Goal: Task Accomplishment & Management: Use online tool/utility

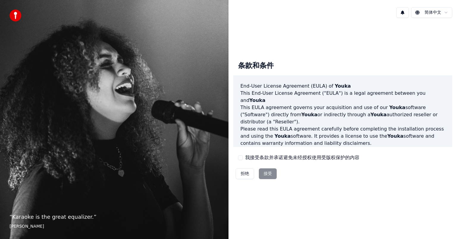
click at [268, 173] on div "拒绝 接受" at bounding box center [256, 173] width 46 height 15
click at [243, 158] on div "我接受条款并承诺避免未经授权使用受版权保护的内容" at bounding box center [298, 157] width 121 height 7
click at [241, 159] on button "我接受条款并承诺避免未经授权使用受版权保护的内容" at bounding box center [240, 157] width 5 height 5
click at [270, 178] on button "接受" at bounding box center [268, 173] width 18 height 11
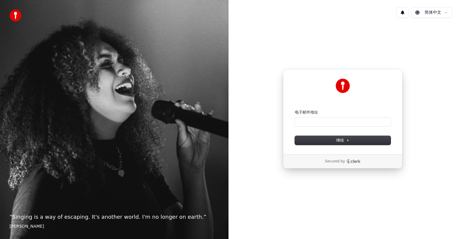
click at [363, 7] on div "简体中文" at bounding box center [343, 12] width 229 height 20
click at [188, 75] on div "“ Singing is a way of escaping. It's another world. I'm no longer on earth. ” E…" at bounding box center [114, 119] width 229 height 239
click at [310, 123] on input "电子邮件地址" at bounding box center [343, 121] width 96 height 9
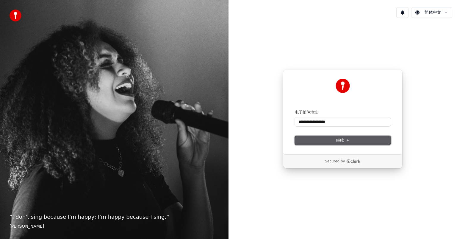
click at [328, 142] on button "继续" at bounding box center [343, 140] width 96 height 9
type input "**********"
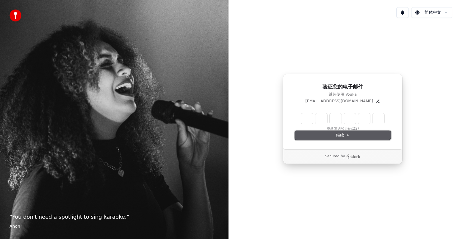
click at [330, 132] on button "继续" at bounding box center [343, 135] width 96 height 9
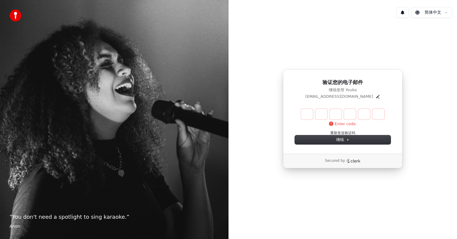
click at [310, 117] on input "Enter verification code" at bounding box center [342, 114] width 83 height 11
type input "******"
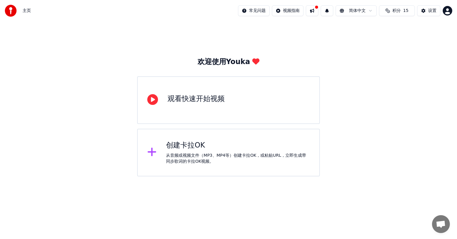
click at [197, 97] on div "观看快速开始视频" at bounding box center [196, 99] width 57 height 10
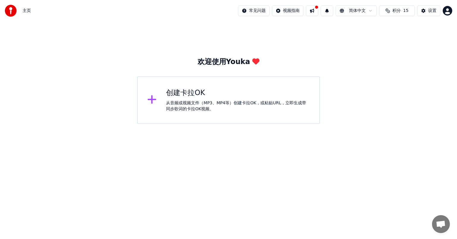
click at [205, 124] on html "主页 常见问题 视频指南 简体中文 积分 15 设置 欢迎使用Youka 创建卡拉OK 从音频或视频文件（MP3、MP4等）创建卡拉OK，或粘贴URL，立即生…" at bounding box center [228, 62] width 457 height 124
click at [205, 109] on div "从音频或视频文件（MP3、MP4等）创建卡拉OK，或粘贴URL，立即生成带同步歌词的卡拉OK视频。" at bounding box center [238, 106] width 144 height 12
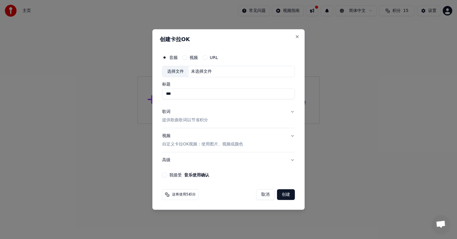
type input "***"
click at [182, 57] on button "视频" at bounding box center [184, 57] width 5 height 5
click at [164, 58] on button "音频" at bounding box center [164, 57] width 5 height 5
click at [193, 57] on label "视频" at bounding box center [194, 57] width 8 height 4
click at [187, 57] on button "视频" at bounding box center [184, 57] width 5 height 5
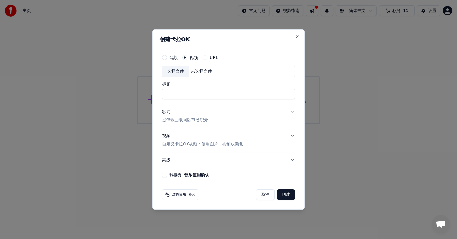
click at [181, 71] on div "选择文件" at bounding box center [176, 71] width 26 height 11
type input "****"
click at [167, 176] on div "我接受 音乐使用确认" at bounding box center [228, 174] width 133 height 5
click at [166, 175] on button "我接受 音乐使用确认" at bounding box center [164, 174] width 5 height 5
click at [285, 195] on button "创建" at bounding box center [286, 194] width 18 height 11
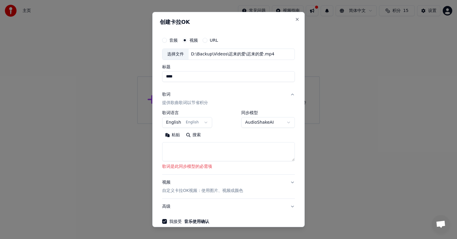
click at [197, 157] on textarea at bounding box center [228, 151] width 133 height 19
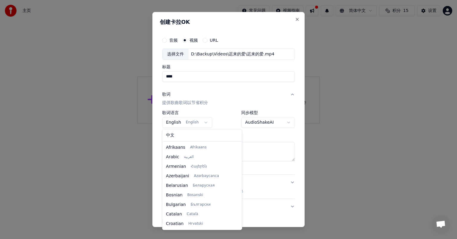
click at [205, 122] on body "**********" at bounding box center [228, 62] width 457 height 124
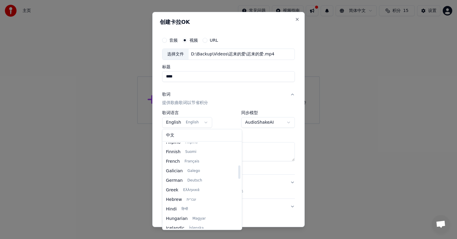
scroll to position [129, 0]
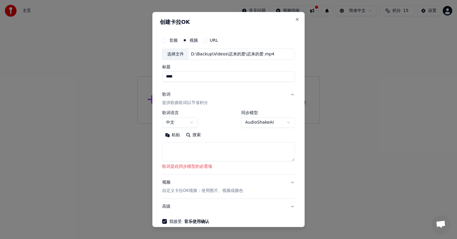
click at [222, 126] on div "**********" at bounding box center [228, 118] width 133 height 17
click at [285, 122] on body "**********" at bounding box center [228, 62] width 457 height 124
click at [253, 155] on textarea at bounding box center [228, 151] width 133 height 19
click at [252, 155] on textarea at bounding box center [228, 151] width 133 height 19
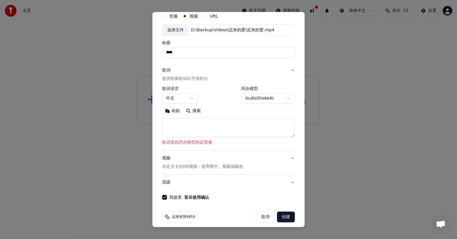
scroll to position [29, 0]
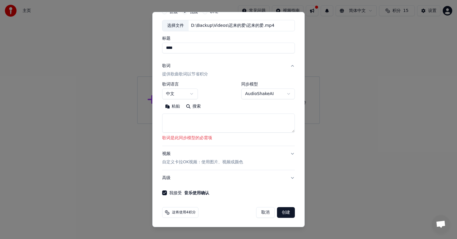
click at [283, 213] on button "创建" at bounding box center [286, 212] width 18 height 11
select select "**"
click at [283, 213] on button "创建" at bounding box center [286, 212] width 18 height 11
click at [203, 162] on p "自定义卡拉OK视频：使用图片、视频或颜色" at bounding box center [202, 162] width 81 height 6
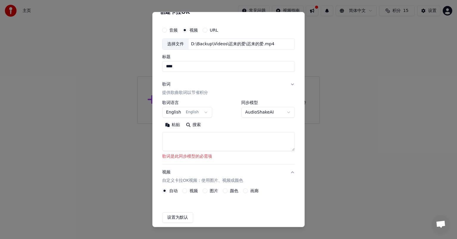
scroll to position [4, 0]
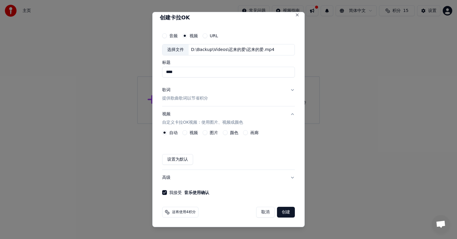
click at [207, 154] on div "设置为默认" at bounding box center [228, 159] width 133 height 11
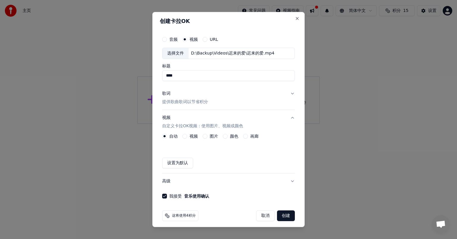
scroll to position [0, 0]
click at [165, 40] on button "音频" at bounding box center [164, 40] width 5 height 5
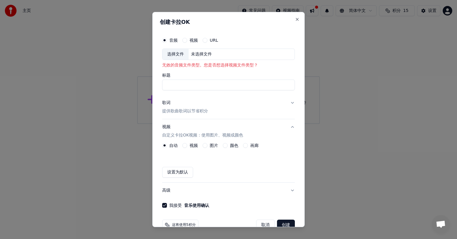
click at [187, 65] on p "无效的音频文件类型。您是否想选择视频文件类型？" at bounding box center [228, 65] width 133 height 6
click at [177, 56] on div "选择文件" at bounding box center [176, 54] width 26 height 11
type input "**********"
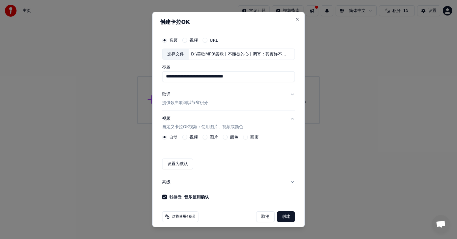
click at [278, 215] on button "创建" at bounding box center [286, 216] width 18 height 11
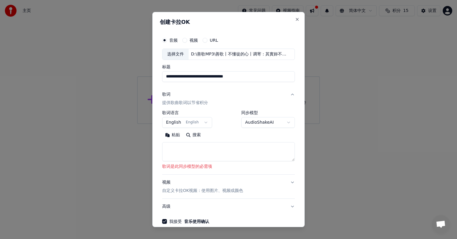
click at [179, 153] on textarea at bounding box center [228, 151] width 133 height 19
click at [174, 135] on button "粘贴" at bounding box center [172, 135] width 21 height 10
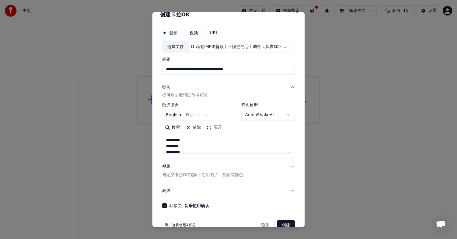
scroll to position [20, 0]
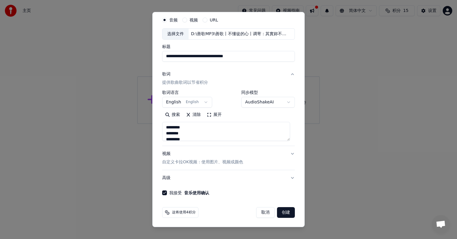
click at [281, 213] on button "创建" at bounding box center [286, 212] width 18 height 11
type textarea "**********"
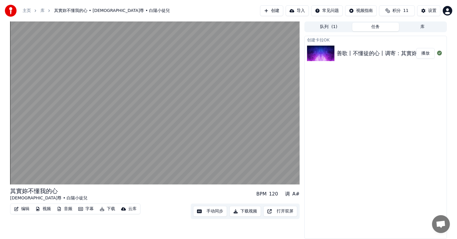
click at [83, 207] on icon "button" at bounding box center [80, 209] width 5 height 4
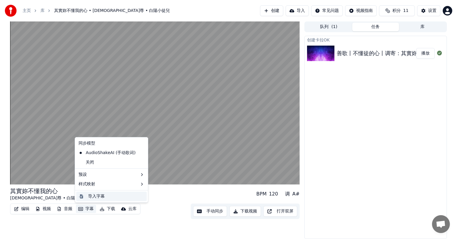
click at [96, 194] on div "导入字幕" at bounding box center [96, 196] width 17 height 6
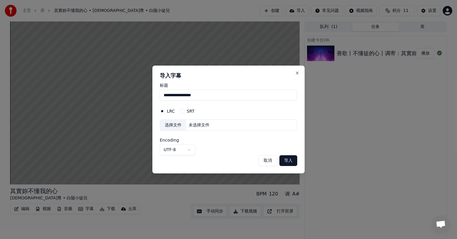
click at [291, 160] on button "导入" at bounding box center [289, 160] width 18 height 11
click at [298, 75] on button "Close" at bounding box center [297, 73] width 5 height 5
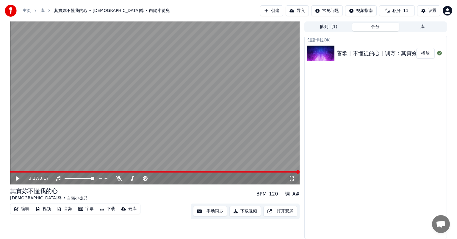
click at [420, 54] on button "播放" at bounding box center [425, 53] width 18 height 11
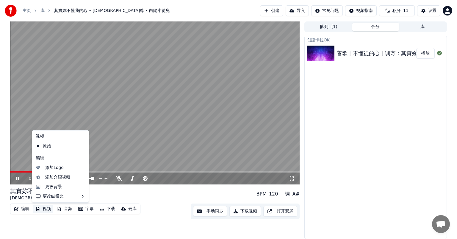
click at [46, 206] on button "视频" at bounding box center [43, 208] width 20 height 8
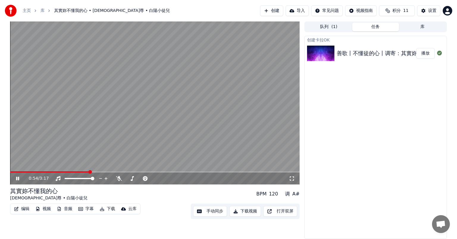
click at [131, 106] on video at bounding box center [155, 102] width 290 height 163
click at [241, 210] on button "下载视频" at bounding box center [245, 211] width 32 height 11
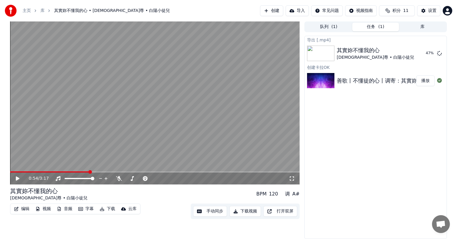
click at [44, 13] on link "库" at bounding box center [42, 11] width 4 height 6
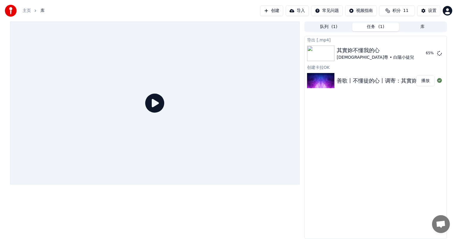
click at [27, 10] on link "主页" at bounding box center [27, 11] width 8 height 6
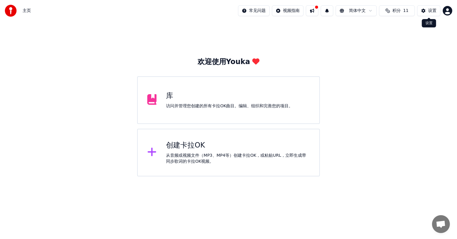
click at [434, 13] on div "设置" at bounding box center [432, 11] width 8 height 6
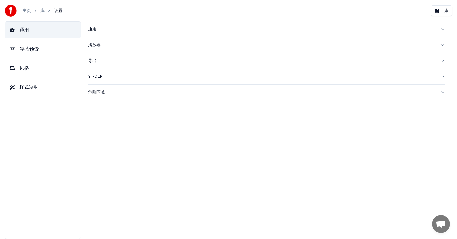
click at [31, 48] on span "字幕预设" at bounding box center [29, 49] width 19 height 7
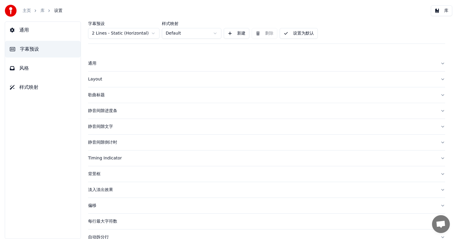
click at [38, 32] on button "通用" at bounding box center [43, 30] width 76 height 17
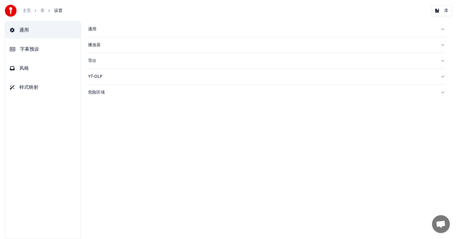
click at [104, 44] on div "播放器" at bounding box center [262, 45] width 348 height 6
click at [97, 59] on div "导出" at bounding box center [262, 61] width 348 height 6
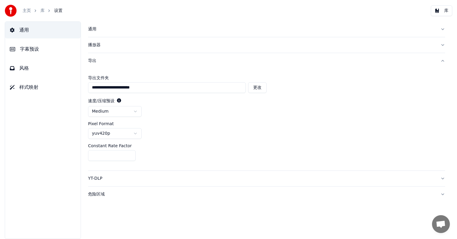
click at [97, 59] on div "导出" at bounding box center [262, 61] width 348 height 6
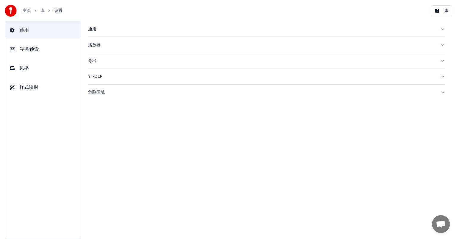
click at [103, 77] on div "YT-DLP" at bounding box center [262, 77] width 348 height 6
click at [107, 94] on div "危险区域" at bounding box center [262, 92] width 348 height 6
click at [40, 86] on button "样式映射" at bounding box center [43, 87] width 76 height 17
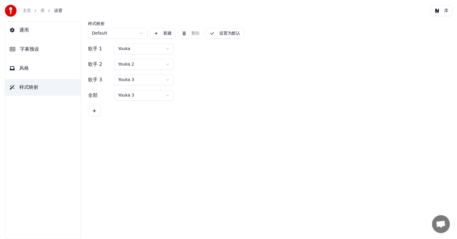
click at [36, 69] on button "风格" at bounding box center [43, 68] width 76 height 17
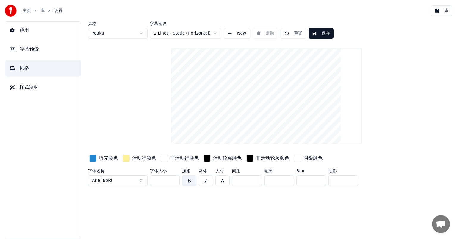
click at [31, 50] on span "字幕预设" at bounding box center [29, 49] width 19 height 7
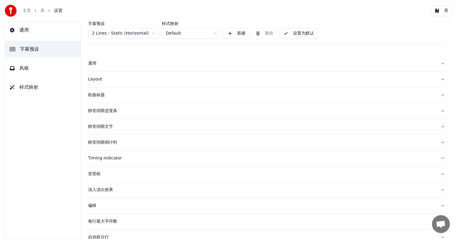
click at [29, 26] on button "通用" at bounding box center [43, 30] width 76 height 17
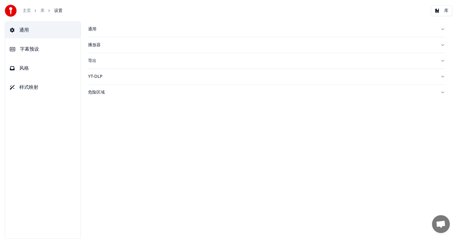
click at [40, 11] on ol "主页 库 设置" at bounding box center [43, 11] width 40 height 6
click at [42, 11] on link "库" at bounding box center [42, 11] width 4 height 6
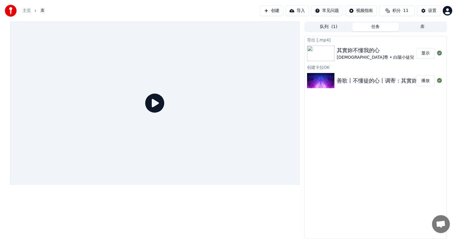
click at [424, 54] on button "显示" at bounding box center [425, 53] width 18 height 11
click at [297, 12] on button "导入" at bounding box center [297, 10] width 23 height 11
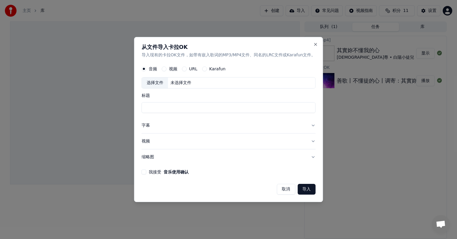
click at [289, 189] on button "取消" at bounding box center [286, 189] width 18 height 11
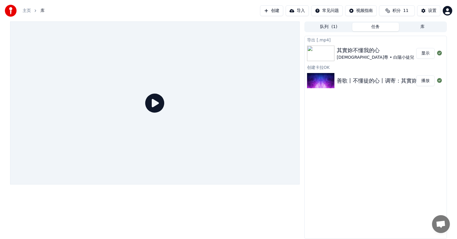
click at [298, 10] on button "导入" at bounding box center [297, 10] width 23 height 11
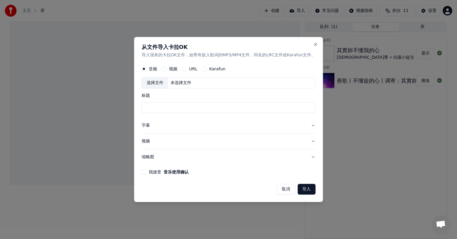
click at [164, 126] on button "字幕" at bounding box center [229, 125] width 174 height 15
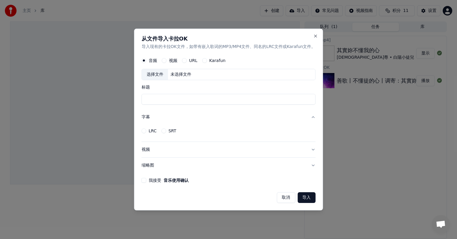
click at [154, 76] on div "选择文件" at bounding box center [155, 74] width 26 height 11
click at [195, 96] on input "**********" at bounding box center [229, 99] width 174 height 11
drag, startPoint x: 174, startPoint y: 99, endPoint x: 315, endPoint y: 97, distance: 140.8
click at [315, 97] on input "**********" at bounding box center [229, 99] width 174 height 11
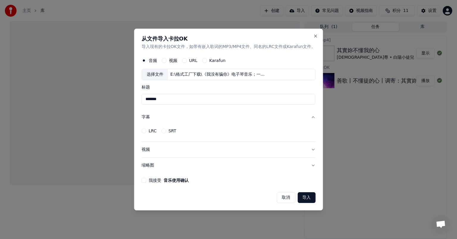
scroll to position [0, 0]
type input "*******"
click at [167, 150] on button "视频" at bounding box center [229, 149] width 174 height 15
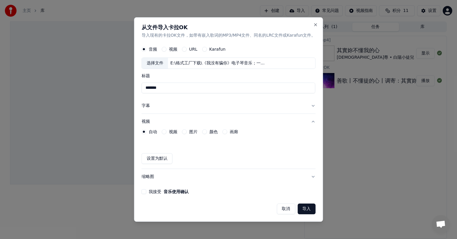
click at [162, 105] on button "字幕" at bounding box center [229, 105] width 174 height 15
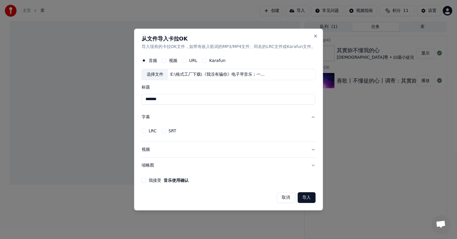
click at [146, 130] on div "LRC" at bounding box center [149, 130] width 15 height 5
click at [143, 131] on button "LRC" at bounding box center [144, 130] width 5 height 5
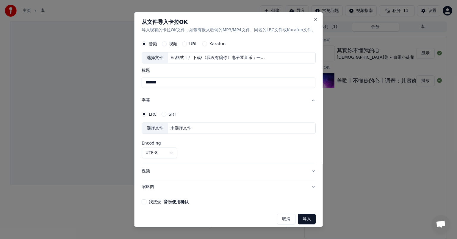
click at [161, 114] on button "SRT" at bounding box center [163, 114] width 5 height 5
click at [176, 127] on div "未选择文件" at bounding box center [181, 128] width 26 height 6
click at [149, 127] on div "选择文件" at bounding box center [155, 128] width 26 height 11
select select "**********"
click at [145, 202] on div "我接受 音乐使用确认" at bounding box center [229, 201] width 174 height 5
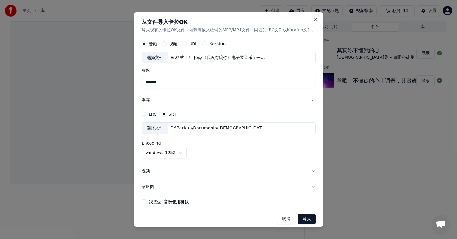
click at [145, 201] on div "我接受 音乐使用确认" at bounding box center [229, 201] width 174 height 5
click at [142, 201] on button "我接受 音乐使用确认" at bounding box center [144, 201] width 5 height 5
click at [302, 218] on button "导入" at bounding box center [307, 218] width 18 height 11
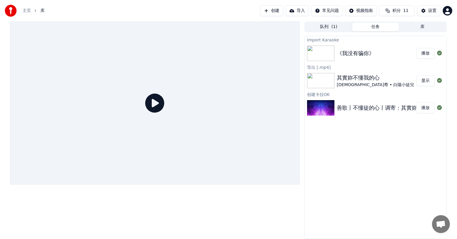
click at [422, 54] on button "播放" at bounding box center [425, 53] width 18 height 11
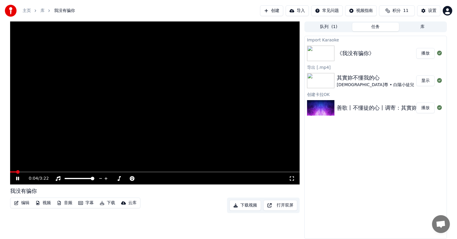
click at [87, 203] on button "字幕" at bounding box center [86, 203] width 20 height 8
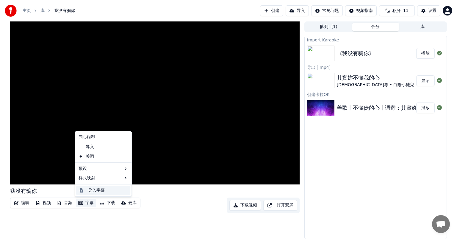
click at [96, 189] on div "导入字幕" at bounding box center [96, 190] width 17 height 6
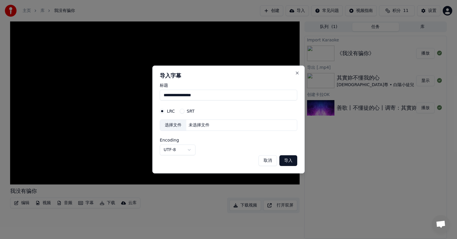
click at [276, 98] on input "**********" at bounding box center [229, 95] width 138 height 11
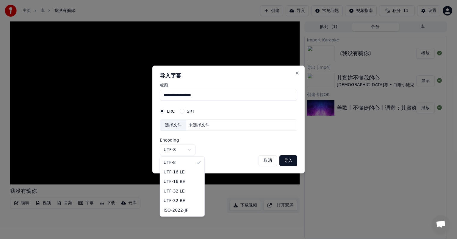
click at [188, 149] on body "**********" at bounding box center [228, 119] width 457 height 239
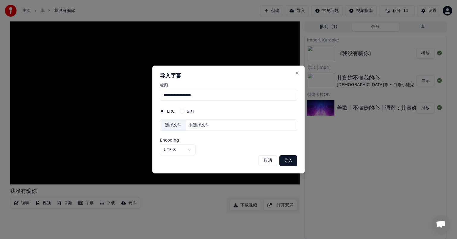
click at [202, 127] on div "未选择文件" at bounding box center [199, 125] width 26 height 6
click at [266, 162] on button "取消" at bounding box center [268, 160] width 18 height 11
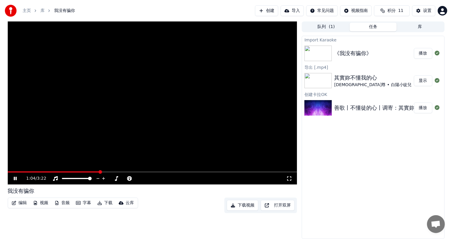
click at [424, 27] on button "库" at bounding box center [420, 27] width 47 height 9
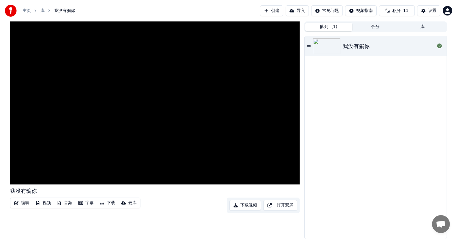
click at [325, 27] on button "队列 ( 1 )" at bounding box center [328, 27] width 47 height 9
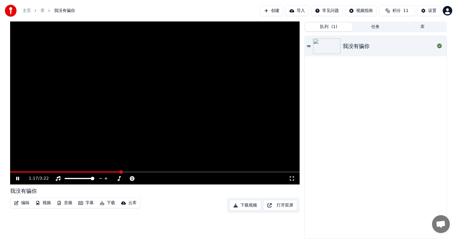
click at [271, 9] on button "创建" at bounding box center [271, 10] width 23 height 11
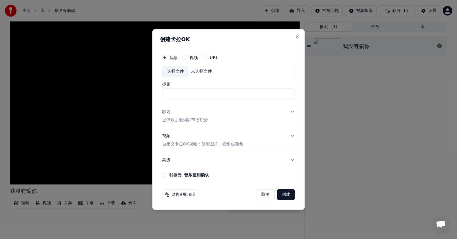
click at [199, 93] on input "标题" at bounding box center [228, 93] width 133 height 11
click at [204, 57] on button "URL" at bounding box center [205, 57] width 5 height 5
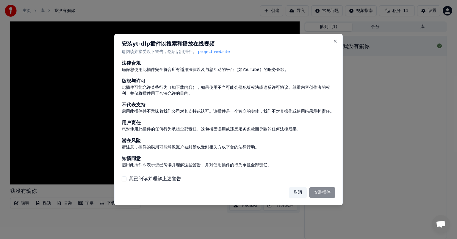
click at [299, 191] on button "取消" at bounding box center [298, 192] width 18 height 11
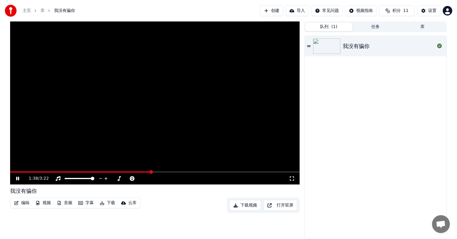
click at [269, 12] on button "创建" at bounding box center [271, 10] width 23 height 11
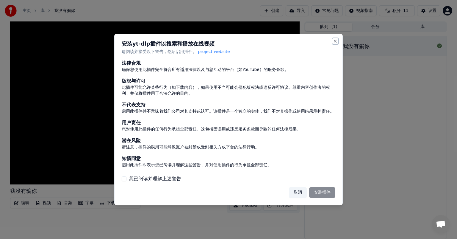
click at [336, 39] on button "Close" at bounding box center [335, 41] width 5 height 5
click at [336, 40] on button "Close" at bounding box center [335, 41] width 5 height 5
click at [297, 193] on button "取消" at bounding box center [298, 192] width 18 height 11
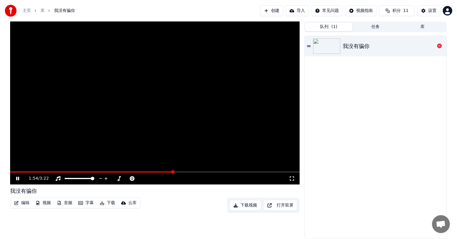
click at [307, 46] on icon at bounding box center [309, 45] width 4 height 1
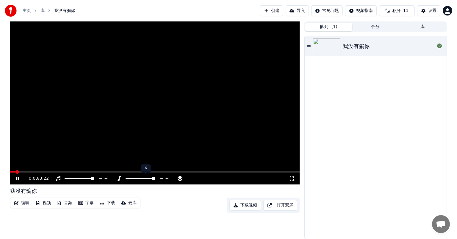
click at [155, 179] on span at bounding box center [154, 179] width 4 height 4
click at [140, 180] on span at bounding box center [141, 179] width 4 height 4
click at [105, 178] on icon at bounding box center [105, 178] width 3 height 3
click at [94, 180] on span at bounding box center [93, 179] width 4 height 4
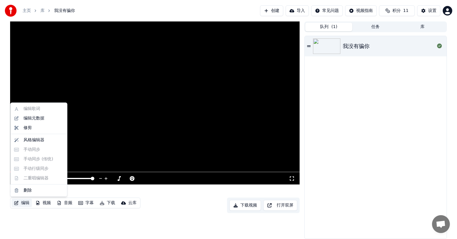
click at [26, 202] on button "编辑" at bounding box center [22, 203] width 20 height 8
click at [31, 138] on div "风格编辑器" at bounding box center [34, 140] width 21 height 6
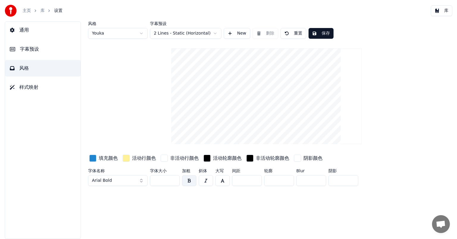
click at [140, 32] on html "主页 库 设置 库 通用 字幕预设 风格 样式映射 风格 Youka 字幕预设 2 Lines - Static (Horizontal) New 删除 重置…" at bounding box center [228, 119] width 457 height 239
click at [140, 179] on button "Arial Bold" at bounding box center [118, 180] width 60 height 11
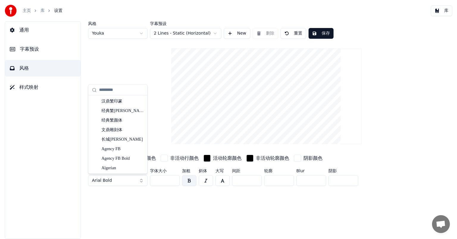
click at [140, 179] on button "Arial Bold" at bounding box center [118, 180] width 60 height 11
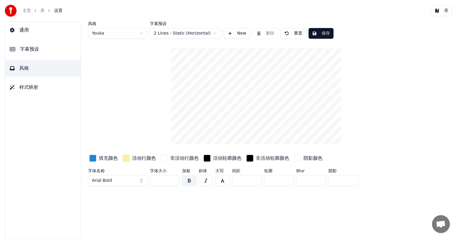
click at [175, 33] on html "主页 库 设置 库 通用 字幕预设 风格 样式映射 风格 Youka 字幕预设 2 Lines - Static (Horizontal) New 删除 重置…" at bounding box center [228, 119] width 457 height 239
click at [182, 33] on html "主页 库 设置 库 通用 字幕预设 风格 样式映射 风格 Youka 字幕预设 2 Lines - Static (Horizontal) New 删除 重置…" at bounding box center [228, 119] width 457 height 239
click at [281, 81] on video at bounding box center [266, 96] width 191 height 96
click at [263, 82] on video at bounding box center [266, 96] width 191 height 96
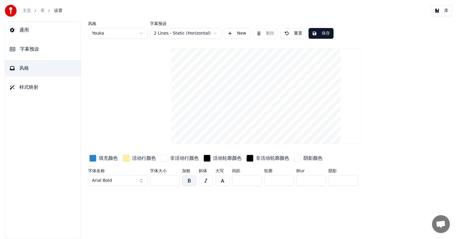
click at [239, 36] on button "New" at bounding box center [237, 33] width 26 height 11
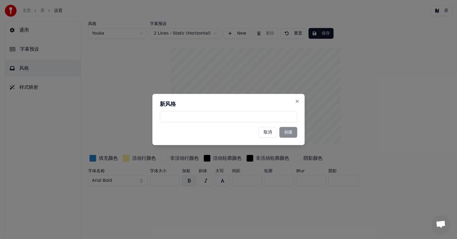
click at [271, 132] on button "取消" at bounding box center [268, 132] width 18 height 11
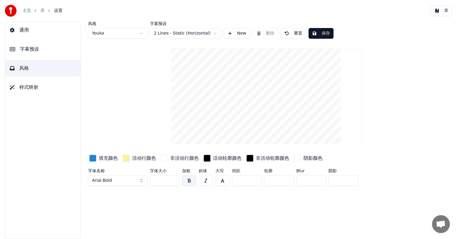
click at [11, 10] on img at bounding box center [11, 11] width 12 height 12
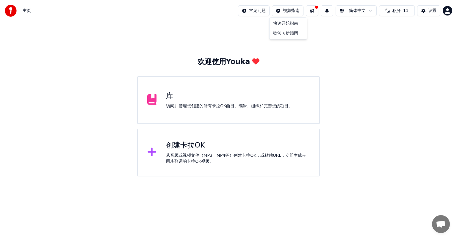
click at [288, 13] on html "主页 常见问题 视频指南 简体中文 积分 11 设置 欢迎使用Youka 库 访问并管理您创建的所有卡拉OK曲目。编辑、组织和完善您的项目。 创建卡拉OK 从…" at bounding box center [228, 88] width 457 height 176
click at [290, 24] on div "快速开始指南" at bounding box center [288, 24] width 35 height 10
click at [313, 12] on button at bounding box center [312, 10] width 13 height 11
click at [373, 12] on html "主页 常见问题 视频指南 简体中文 积分 11 设置 欢迎使用Youka 库 访问并管理您创建的所有卡拉OK曲目。编辑、组织和完善您的项目。 创建卡拉OK 从…" at bounding box center [228, 88] width 457 height 176
click at [368, 10] on html "主页 常见问题 视频指南 简体中文 积分 11 设置 欢迎使用Youka 库 访问并管理您创建的所有卡拉OK曲目。编辑、组织和完善您的项目。 创建卡拉OK 从…" at bounding box center [228, 88] width 457 height 176
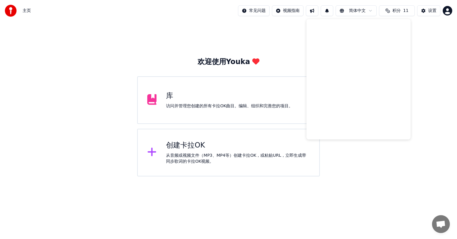
click at [348, 12] on html "主页 常见问题 视频指南 简体中文 积分 11 设置 欢迎使用Youka 库 访问并管理您创建的所有卡拉OK曲目。编辑、组织和完善您的项目。 创建卡拉OK 从…" at bounding box center [228, 88] width 457 height 176
click at [341, 12] on html "主页 常见问题 视频指南 简体中文 积分 11 设置 欢迎使用Youka 库 访问并管理您创建的所有卡拉OK曲目。编辑、组织和完善您的项目。 创建卡拉OK 从…" at bounding box center [228, 88] width 457 height 176
click at [294, 31] on div "欢迎使用[PERSON_NAME] 库 访问并管理您创建的所有卡拉OK曲目。编辑、组织和完善您的项目。 创建卡拉OK 从音频或视频文件（MP3、MP4等）创建…" at bounding box center [228, 98] width 457 height 155
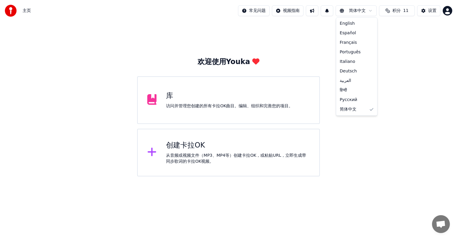
click at [366, 11] on html "主页 常见问题 视频指南 简体中文 积分 11 设置 欢迎使用Youka 库 访问并管理您创建的所有卡拉OK曲目。编辑、组织和完善您的项目。 创建卡拉OK 从…" at bounding box center [228, 88] width 457 height 176
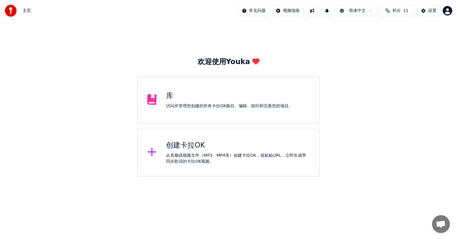
click at [205, 144] on div "创建卡拉OK" at bounding box center [238, 145] width 144 height 10
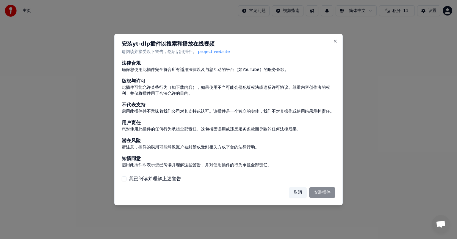
click at [323, 190] on div "取消 安装插件" at bounding box center [312, 192] width 46 height 11
click at [322, 192] on div "取消 安装插件" at bounding box center [312, 192] width 46 height 11
click at [130, 178] on label "我已阅读并理解上述警告" at bounding box center [155, 178] width 52 height 7
click at [127, 178] on button "我已阅读并理解上述警告" at bounding box center [124, 178] width 5 height 5
click at [329, 194] on button "安装插件" at bounding box center [322, 192] width 26 height 11
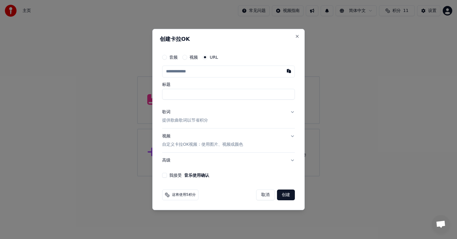
click at [198, 40] on h2 "创建卡拉OK" at bounding box center [229, 38] width 138 height 5
click at [164, 60] on div "音频 视频 URL" at bounding box center [228, 57] width 133 height 12
click at [168, 57] on div "音频" at bounding box center [169, 57] width 15 height 5
click at [166, 57] on button "音频" at bounding box center [164, 57] width 5 height 5
click at [186, 60] on div "音频 视频 URL" at bounding box center [228, 57] width 133 height 12
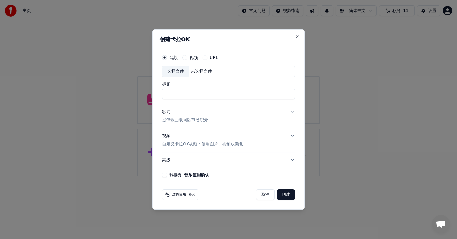
click at [184, 57] on button "视频" at bounding box center [184, 57] width 5 height 5
click at [202, 56] on div "音频 视频 URL" at bounding box center [190, 57] width 56 height 5
click at [204, 56] on button "URL" at bounding box center [205, 57] width 5 height 5
click at [179, 121] on p "提供歌曲歌词以节省积分" at bounding box center [185, 120] width 46 height 6
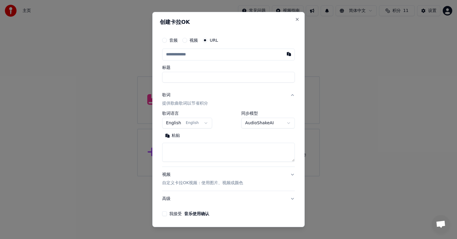
click at [183, 154] on textarea at bounding box center [228, 152] width 133 height 19
click at [175, 135] on button "粘贴" at bounding box center [172, 136] width 21 height 10
click at [167, 41] on button "音频" at bounding box center [164, 40] width 5 height 5
click at [172, 57] on div "选择文件" at bounding box center [176, 54] width 26 height 11
type textarea "**********"
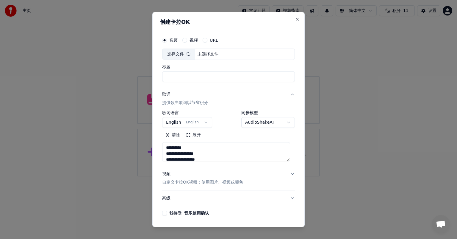
type input "**********"
type textarea "**********"
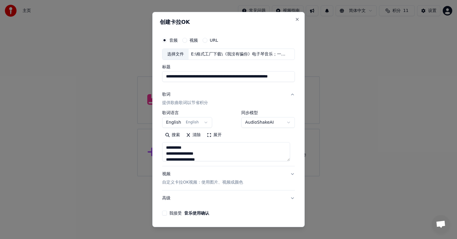
click at [213, 78] on input "**********" at bounding box center [228, 76] width 133 height 11
drag, startPoint x: 195, startPoint y: 76, endPoint x: 307, endPoint y: 72, distance: 112.0
click at [307, 72] on body "**********" at bounding box center [228, 88] width 457 height 176
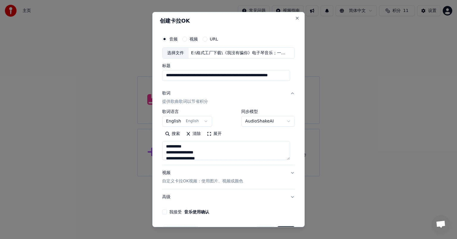
click at [225, 77] on input "**********" at bounding box center [226, 75] width 128 height 11
click at [199, 78] on input "**********" at bounding box center [226, 75] width 128 height 11
drag, startPoint x: 196, startPoint y: 76, endPoint x: 297, endPoint y: 76, distance: 100.3
click at [297, 76] on div "**********" at bounding box center [228, 119] width 152 height 215
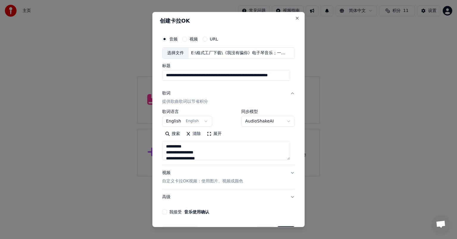
type input "*******"
type textarea "**********"
type input "*******"
click at [204, 120] on body "**********" at bounding box center [228, 88] width 457 height 176
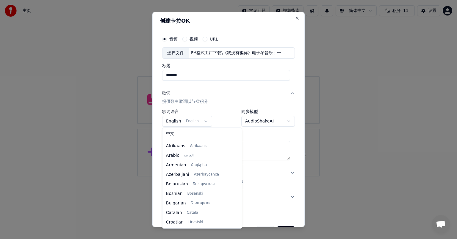
scroll to position [38, 0]
select select "**"
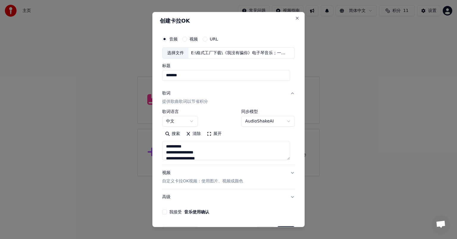
type textarea "**********"
click at [219, 111] on div "**********" at bounding box center [228, 117] width 133 height 17
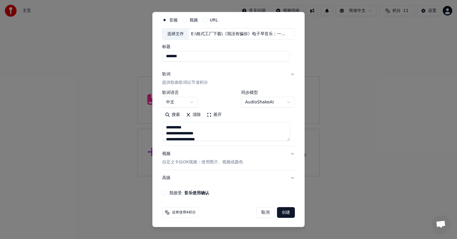
click at [167, 193] on div "我接受 音乐使用确认" at bounding box center [228, 192] width 133 height 5
click at [165, 193] on button "我接受 音乐使用确认" at bounding box center [164, 192] width 5 height 5
click at [282, 213] on button "创建" at bounding box center [286, 212] width 18 height 11
select select "**"
type textarea "**********"
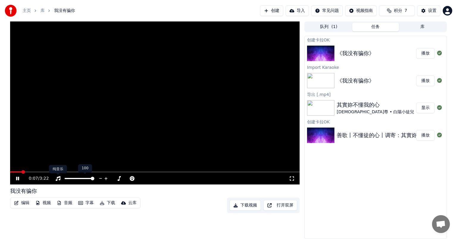
click at [64, 172] on div "纯音乐 纯音乐" at bounding box center [58, 169] width 18 height 8
click at [72, 170] on video at bounding box center [155, 102] width 290 height 163
click at [73, 171] on span at bounding box center [155, 171] width 290 height 1
click at [91, 171] on span at bounding box center [155, 171] width 290 height 1
click at [141, 172] on span at bounding box center [155, 171] width 290 height 1
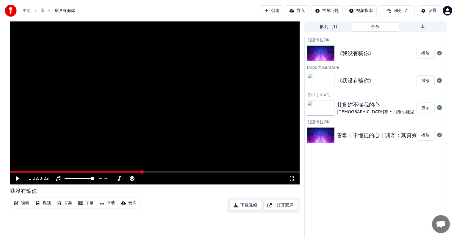
click at [17, 181] on div "1:32 / 3:22" at bounding box center [155, 178] width 290 height 12
click at [17, 181] on icon at bounding box center [22, 178] width 14 height 5
click at [86, 201] on button "字幕" at bounding box center [86, 203] width 20 height 8
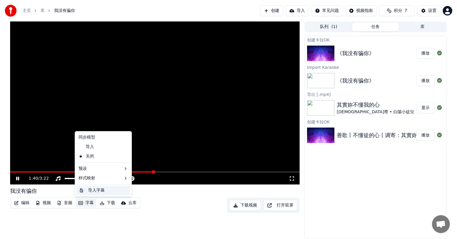
click at [101, 191] on div "导入字幕" at bounding box center [96, 190] width 17 height 6
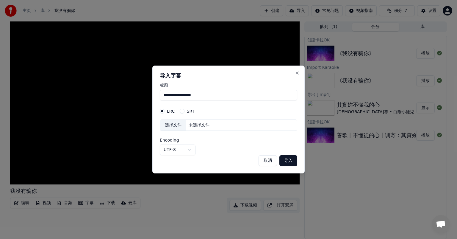
click at [191, 93] on input "**********" at bounding box center [229, 95] width 138 height 11
click at [288, 160] on button "导入" at bounding box center [289, 160] width 18 height 11
click at [266, 161] on button "取消" at bounding box center [268, 160] width 18 height 11
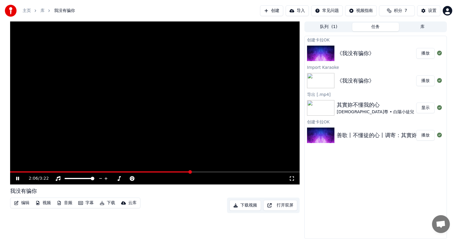
click at [25, 204] on button "编辑" at bounding box center [22, 203] width 20 height 8
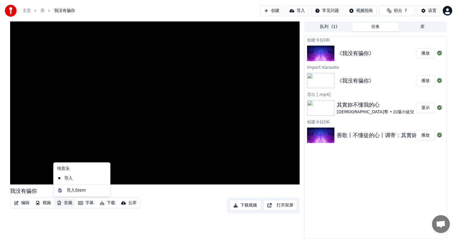
click at [65, 204] on button "音频" at bounding box center [64, 203] width 20 height 8
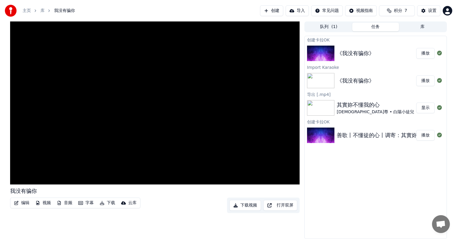
click at [65, 204] on button "音频" at bounding box center [64, 203] width 20 height 8
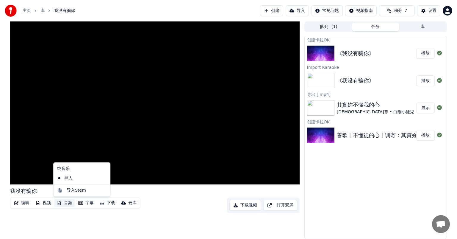
click at [105, 179] on icon at bounding box center [105, 178] width 7 height 5
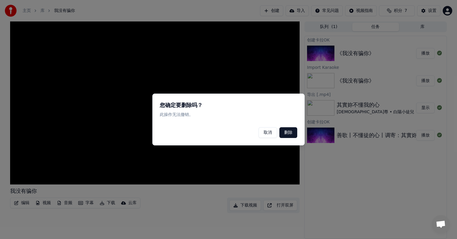
click at [283, 133] on button "删除" at bounding box center [289, 132] width 18 height 11
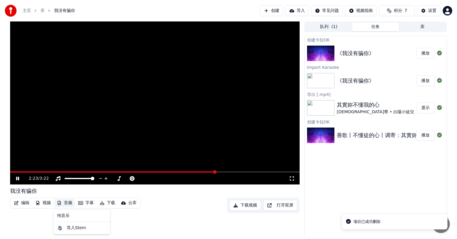
click at [67, 205] on button "音频" at bounding box center [64, 203] width 20 height 8
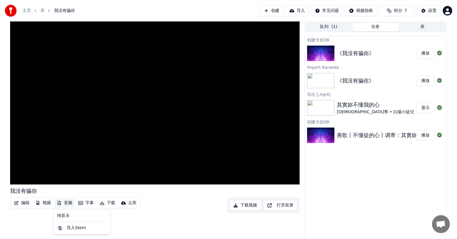
click at [74, 219] on div "纯音乐" at bounding box center [82, 216] width 54 height 10
click at [74, 226] on div "导入Stem" at bounding box center [76, 228] width 19 height 6
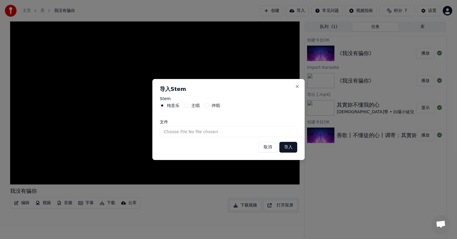
click at [172, 131] on input "文件" at bounding box center [229, 131] width 138 height 11
type input "**********"
click at [289, 147] on button "导入" at bounding box center [289, 147] width 18 height 11
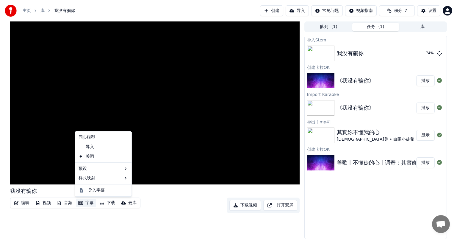
click at [85, 203] on button "字幕" at bounding box center [86, 203] width 20 height 8
click at [107, 147] on div "导入" at bounding box center [103, 147] width 54 height 10
click at [93, 147] on div "导入" at bounding box center [86, 147] width 20 height 10
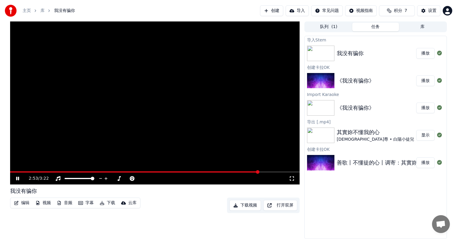
click at [246, 209] on button "下载视频" at bounding box center [245, 205] width 32 height 11
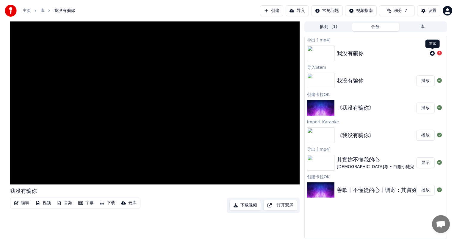
click at [431, 52] on icon at bounding box center [432, 53] width 5 height 5
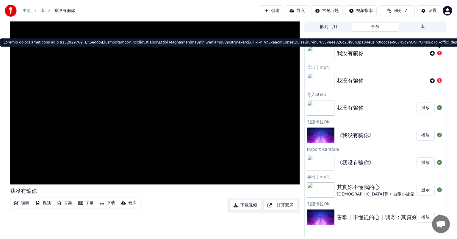
click at [440, 54] on icon at bounding box center [439, 53] width 5 height 5
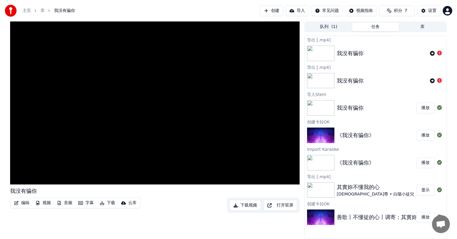
click at [440, 54] on icon at bounding box center [439, 53] width 5 height 5
click at [296, 11] on button "导入" at bounding box center [297, 10] width 23 height 11
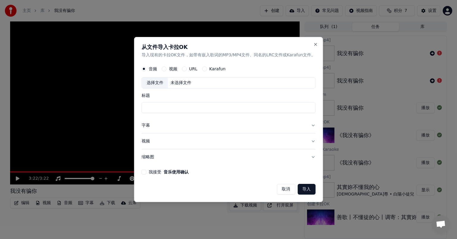
click at [155, 83] on div "选择文件" at bounding box center [155, 82] width 26 height 11
type input "**********"
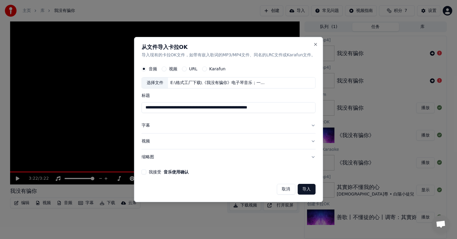
click at [162, 126] on button "字幕" at bounding box center [229, 125] width 174 height 15
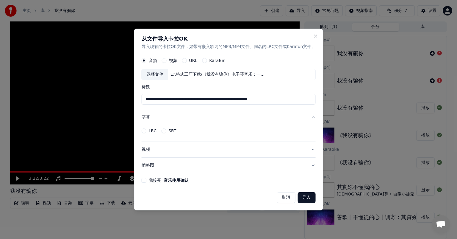
click at [146, 132] on div "LRC" at bounding box center [149, 130] width 15 height 5
click at [167, 131] on div "SRT" at bounding box center [168, 130] width 15 height 5
click at [178, 149] on button "视频" at bounding box center [229, 149] width 174 height 15
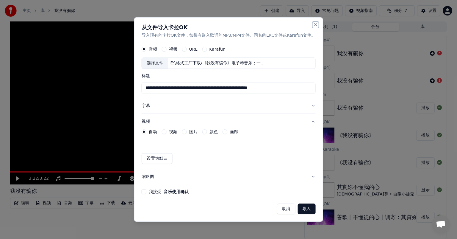
click at [316, 24] on button "Close" at bounding box center [315, 24] width 5 height 5
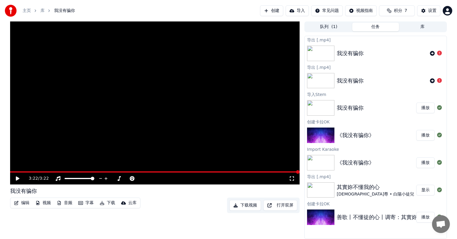
click at [318, 186] on img at bounding box center [320, 189] width 27 height 15
click at [424, 189] on button "显示" at bounding box center [425, 190] width 18 height 11
click at [299, 8] on button "导入" at bounding box center [297, 10] width 23 height 11
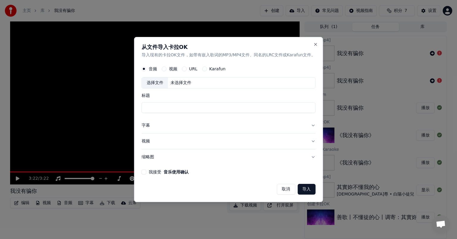
click at [192, 71] on label "URL" at bounding box center [193, 69] width 8 height 4
click at [187, 71] on button "URL" at bounding box center [184, 68] width 5 height 5
click at [316, 42] on button "Close" at bounding box center [315, 44] width 5 height 5
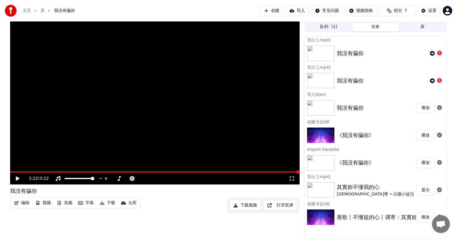
click at [274, 13] on button "创建" at bounding box center [271, 10] width 23 height 11
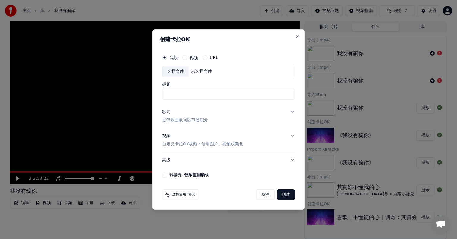
click at [166, 59] on button "音频" at bounding box center [164, 57] width 5 height 5
click at [174, 73] on div "选择文件" at bounding box center [176, 71] width 26 height 11
type input "**********"
click at [168, 115] on div "歌词 提供歌曲歌词以节省积分" at bounding box center [185, 116] width 46 height 14
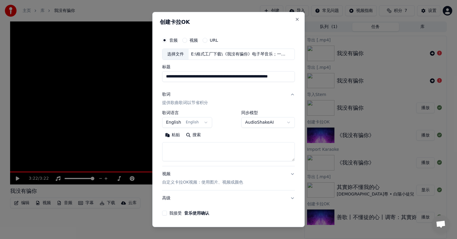
click at [204, 123] on body "**********" at bounding box center [228, 119] width 457 height 239
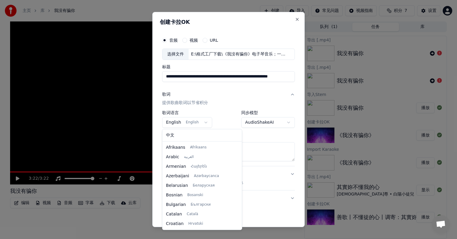
scroll to position [38, 0]
select select "**"
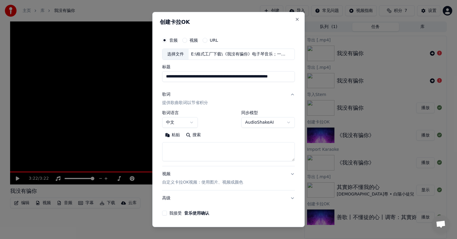
click at [199, 149] on textarea at bounding box center [228, 151] width 133 height 19
click at [289, 160] on textarea at bounding box center [228, 151] width 133 height 19
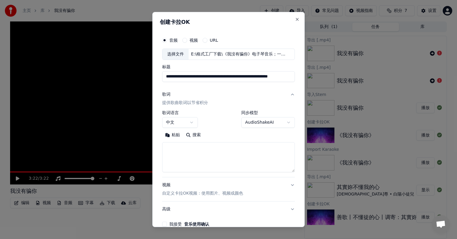
drag, startPoint x: 288, startPoint y: 159, endPoint x: 290, endPoint y: 170, distance: 11.2
click at [290, 170] on div "**********" at bounding box center [229, 130] width 138 height 197
click at [193, 135] on button "搜索" at bounding box center [193, 135] width 21 height 10
click at [195, 135] on button "搜索" at bounding box center [193, 135] width 21 height 10
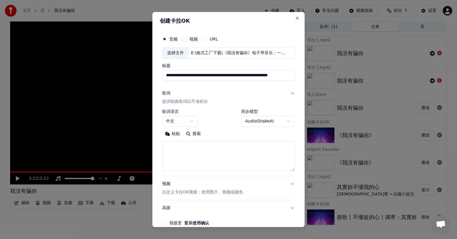
scroll to position [0, 0]
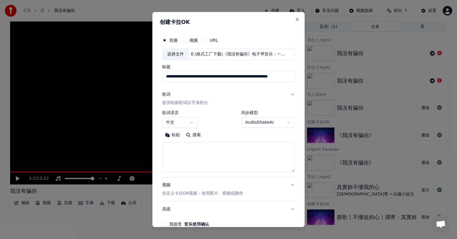
click at [170, 134] on button "粘贴" at bounding box center [172, 135] width 21 height 10
click at [258, 153] on textarea "**********" at bounding box center [226, 157] width 128 height 30
click at [216, 135] on button "展开" at bounding box center [214, 135] width 21 height 10
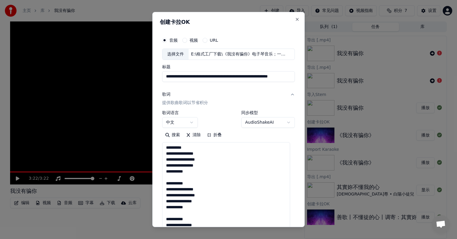
click at [216, 135] on button "折叠" at bounding box center [214, 135] width 21 height 10
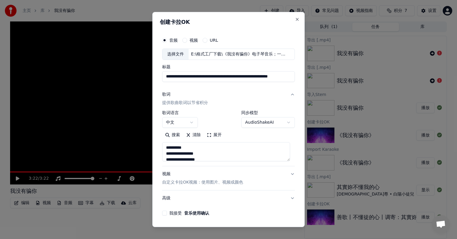
click at [216, 135] on button "展开" at bounding box center [214, 135] width 21 height 10
type textarea "**********"
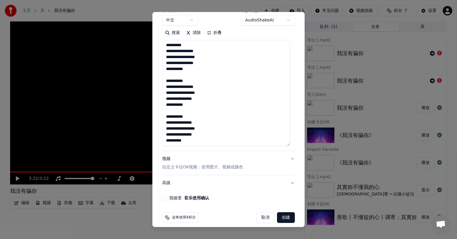
scroll to position [107, 0]
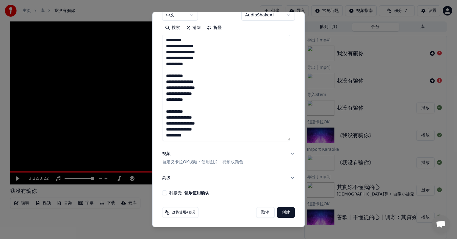
click at [280, 210] on button "创建" at bounding box center [286, 212] width 18 height 11
select select "**"
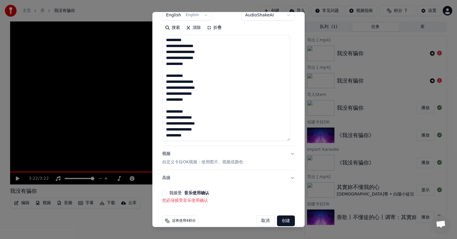
click at [165, 194] on button "我接受 音乐使用确认" at bounding box center [164, 192] width 5 height 5
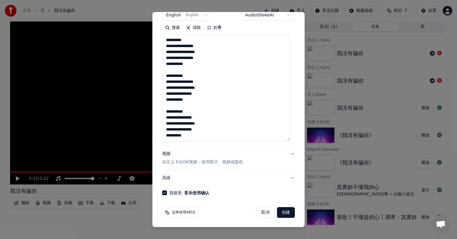
click at [277, 211] on button "创建" at bounding box center [286, 212] width 18 height 11
type textarea "**********"
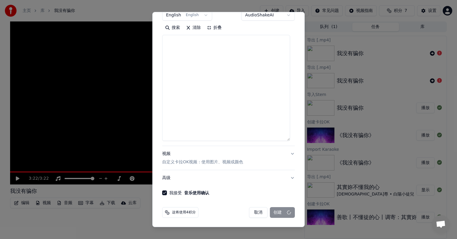
select select
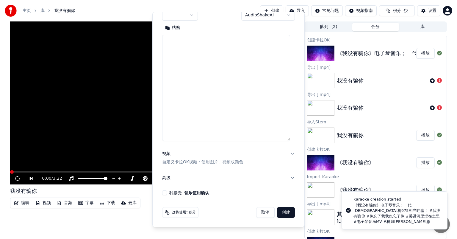
scroll to position [0, 0]
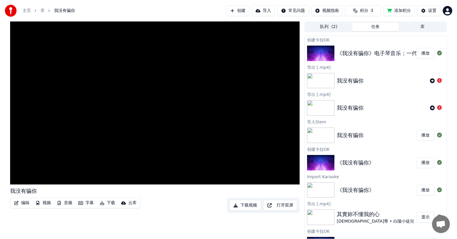
click at [86, 205] on button "字幕" at bounding box center [86, 203] width 20 height 8
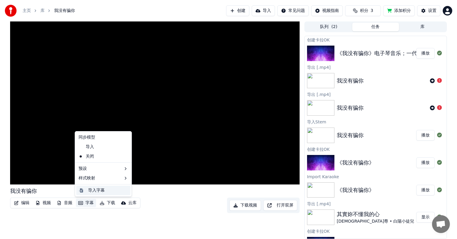
click at [99, 192] on div "导入字幕" at bounding box center [96, 190] width 17 height 6
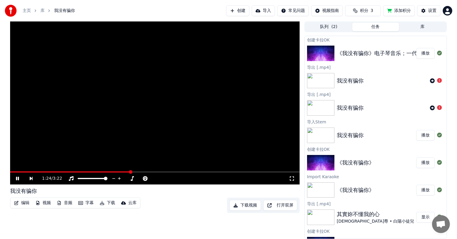
click at [224, 176] on div "1:24 / 3:22" at bounding box center [165, 178] width 247 height 6
click at [18, 179] on icon at bounding box center [17, 179] width 3 height 4
click at [238, 11] on button "创建" at bounding box center [237, 10] width 23 height 11
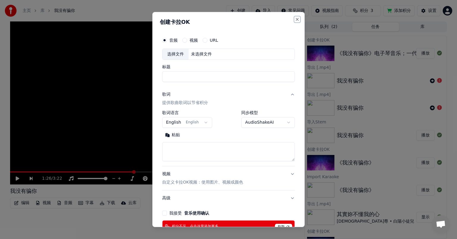
click at [295, 19] on button "Close" at bounding box center [297, 19] width 5 height 5
select select
